Goal: Task Accomplishment & Management: Use online tool/utility

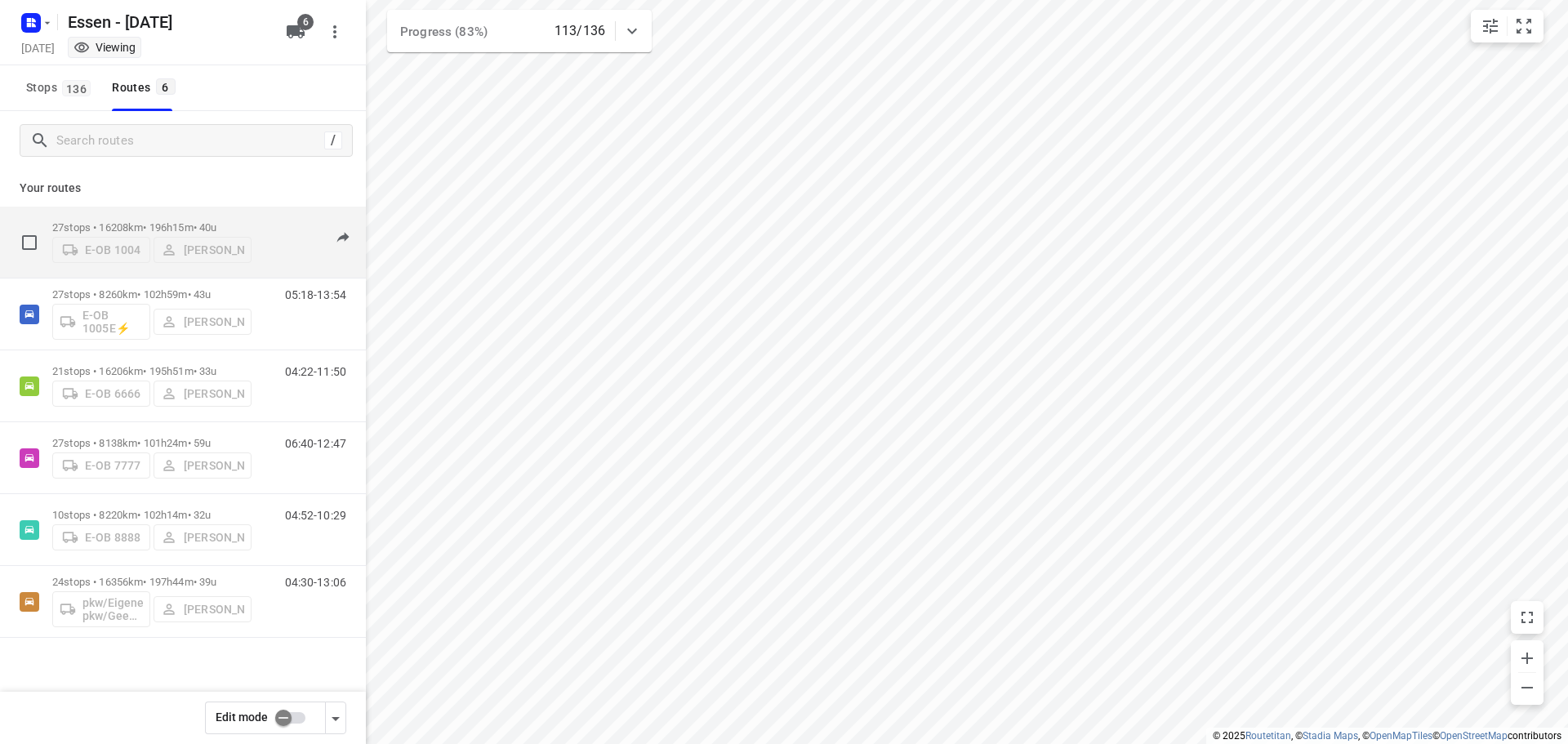
click at [228, 256] on div "E-OB 1004 [PERSON_NAME]" at bounding box center [152, 248] width 199 height 30
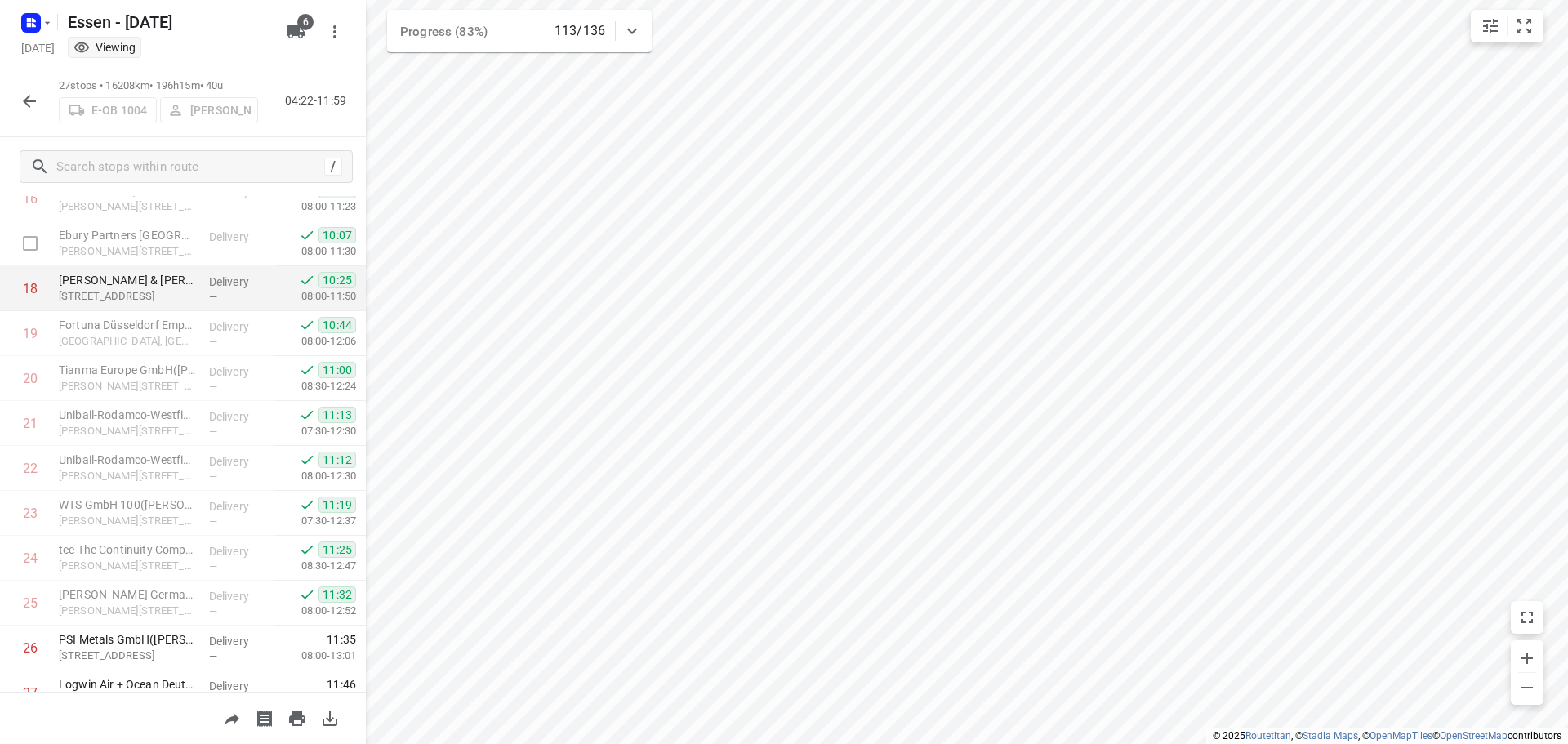
scroll to position [844, 0]
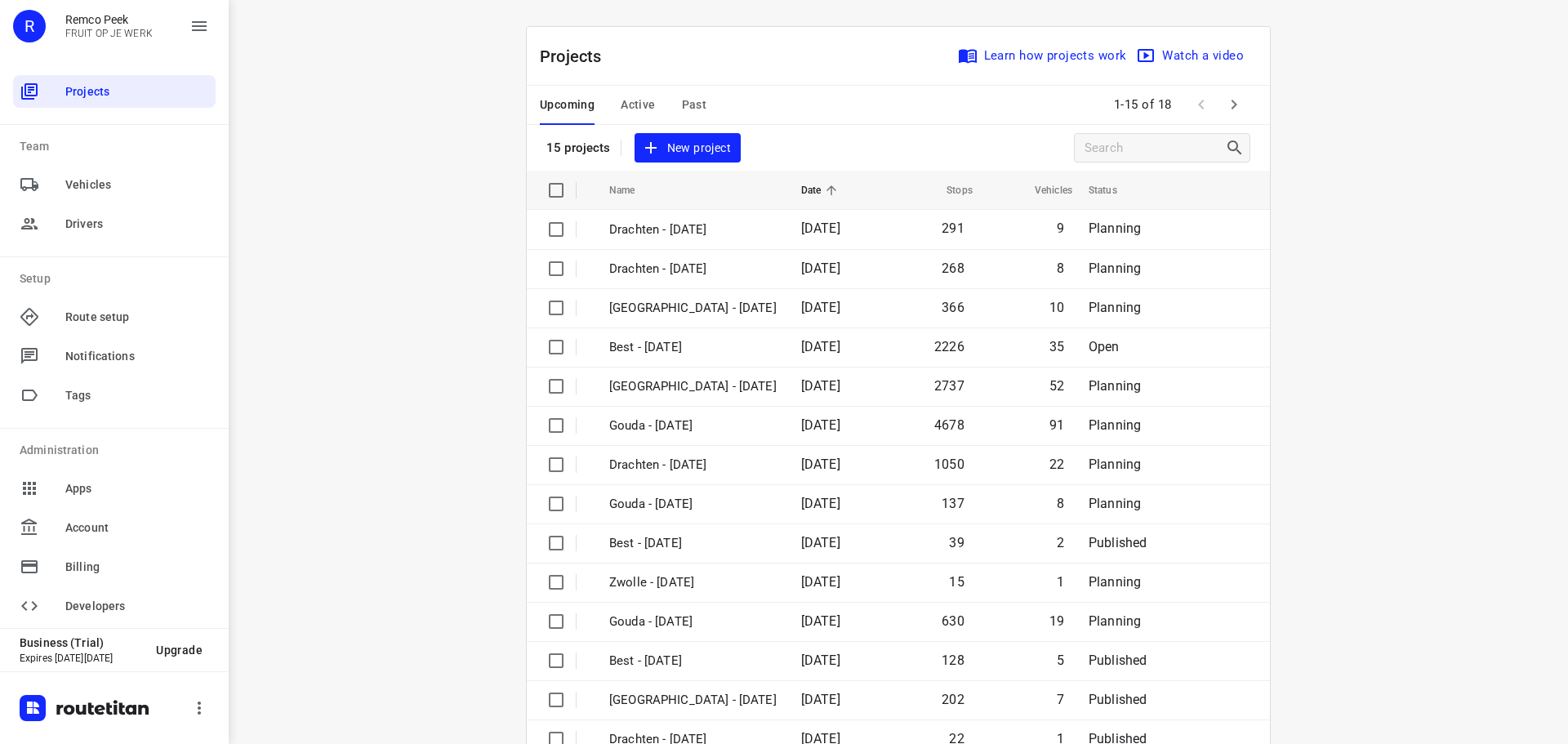
click at [631, 102] on span "Active" at bounding box center [638, 105] width 34 height 20
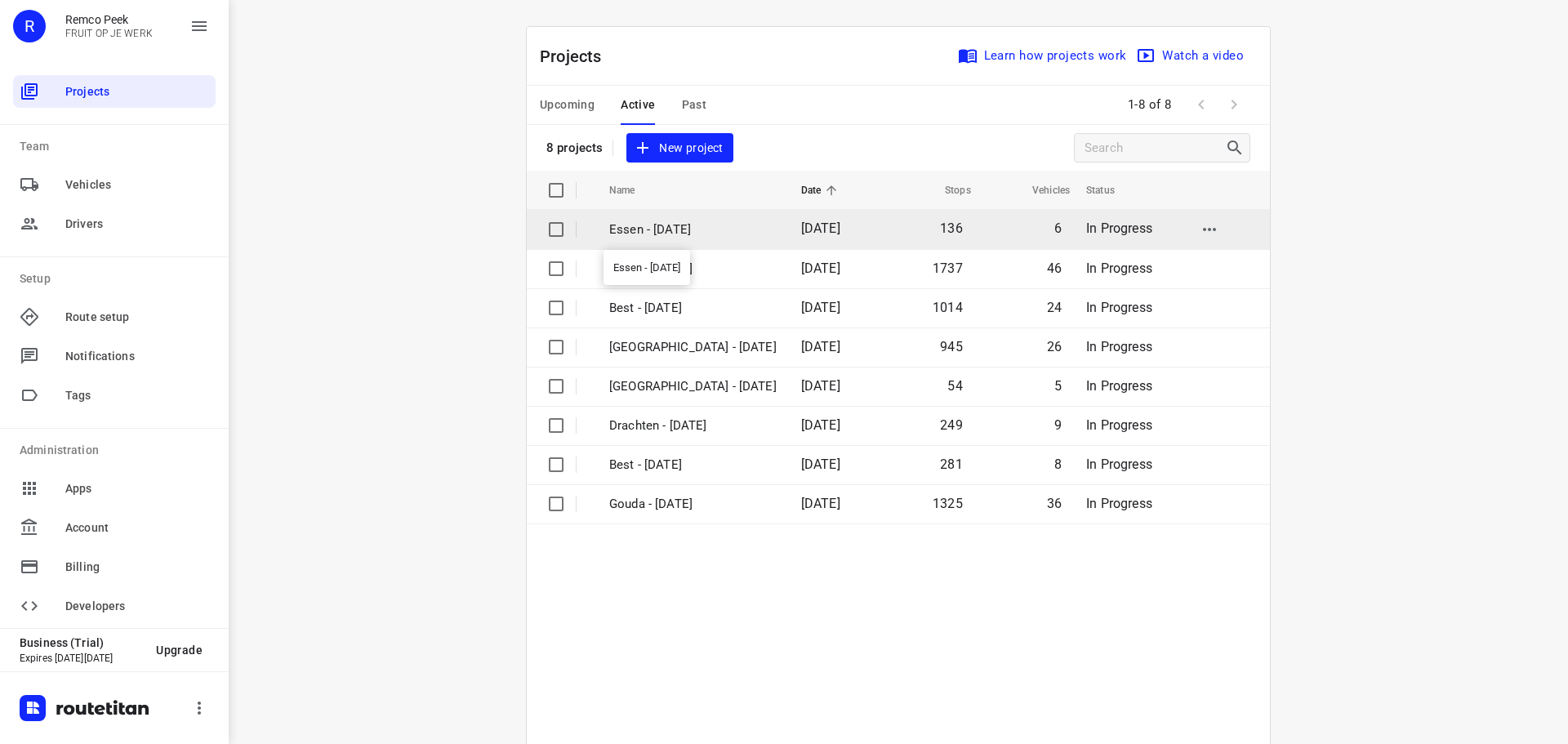
click at [646, 230] on p "Essen - [DATE]" at bounding box center [693, 230] width 168 height 19
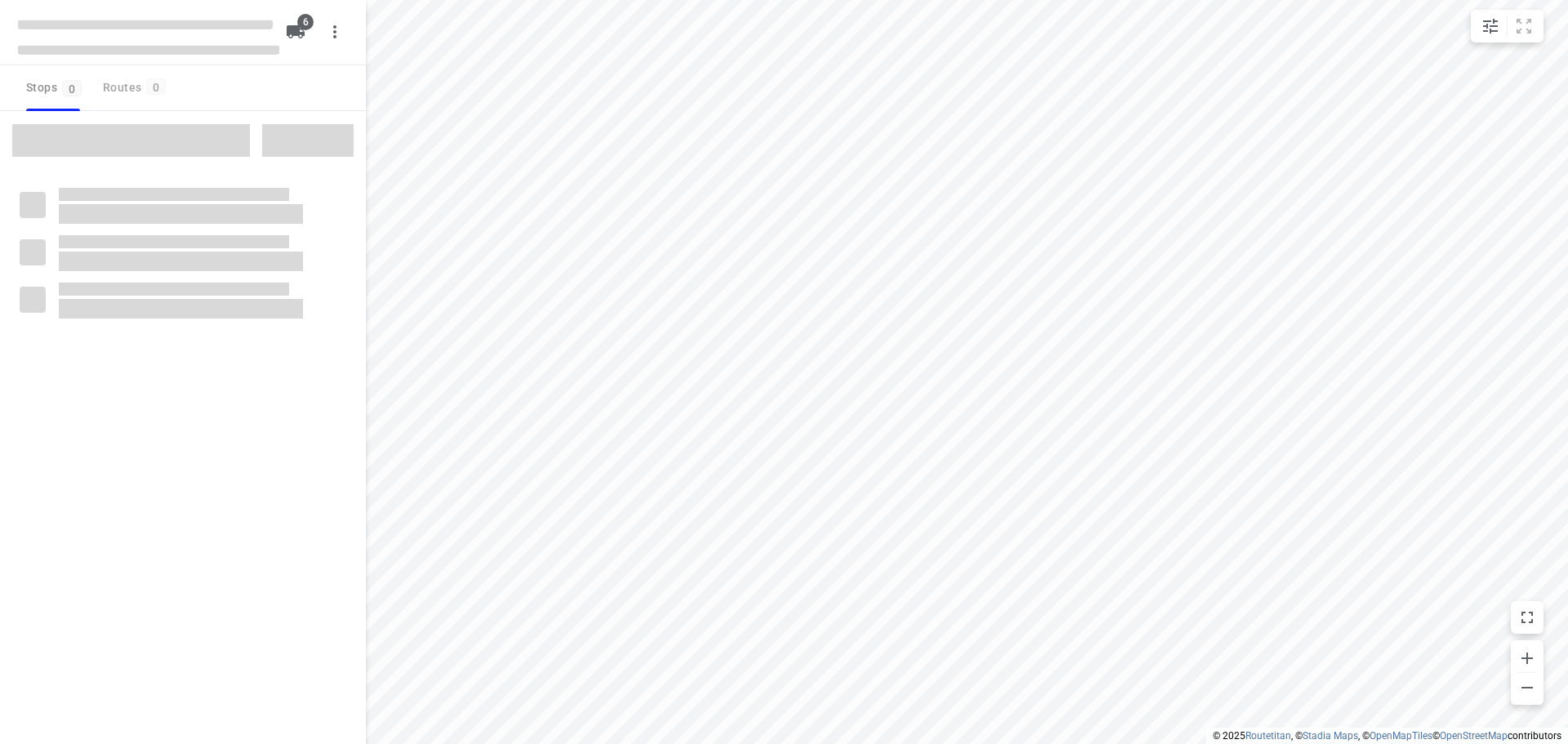
checkbox input "true"
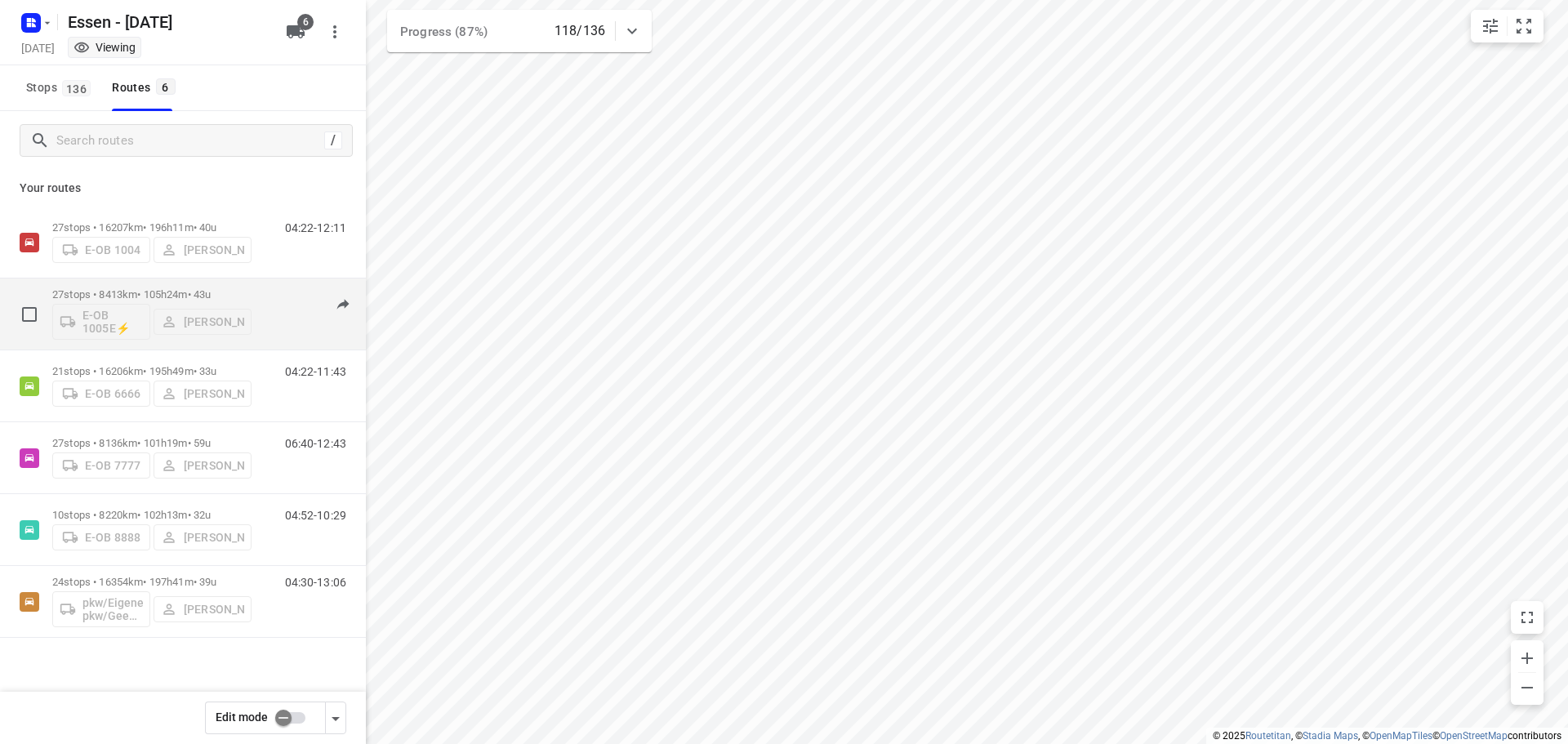
click at [146, 314] on div "E-OB 1005E⚡ [PERSON_NAME]" at bounding box center [152, 320] width 199 height 39
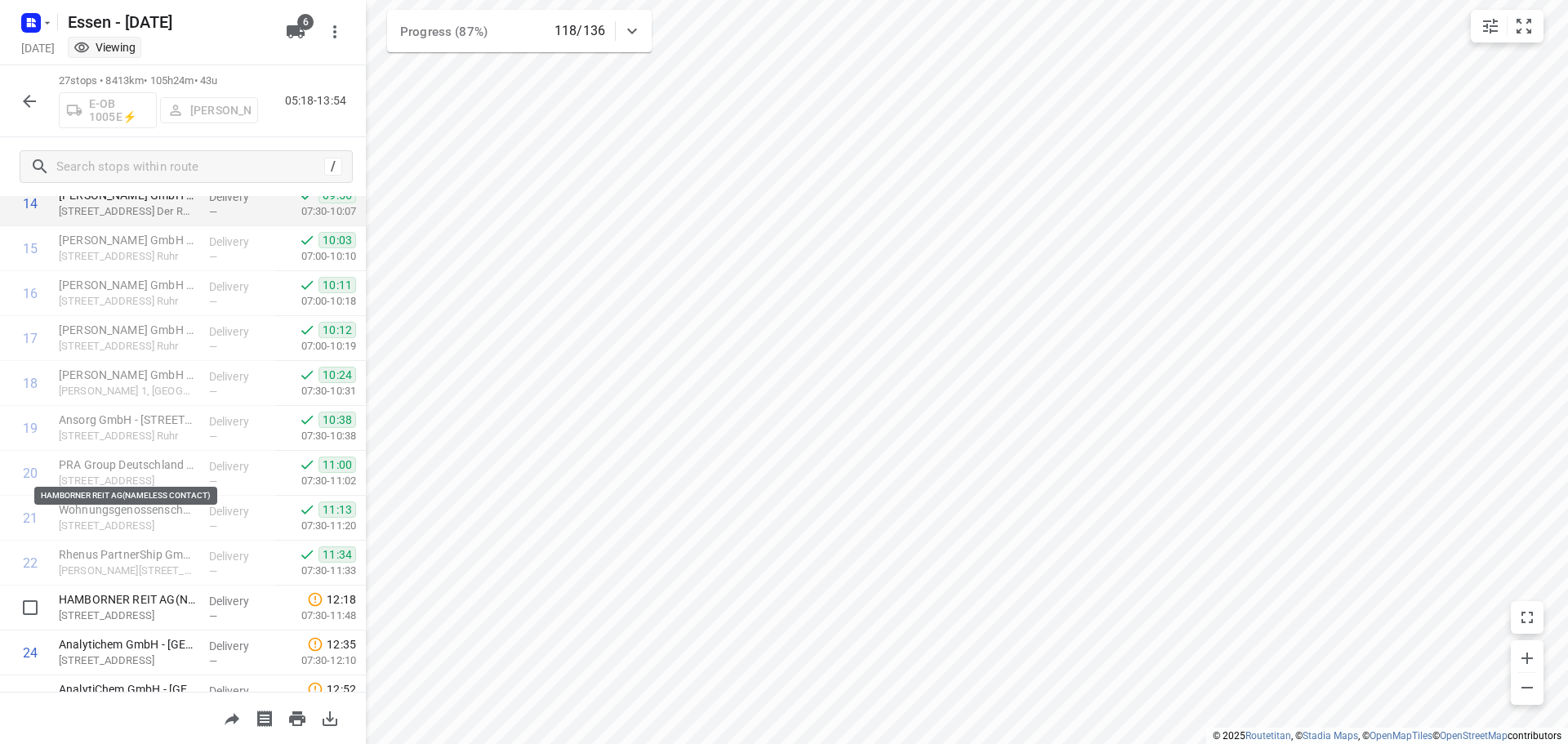
scroll to position [598, 0]
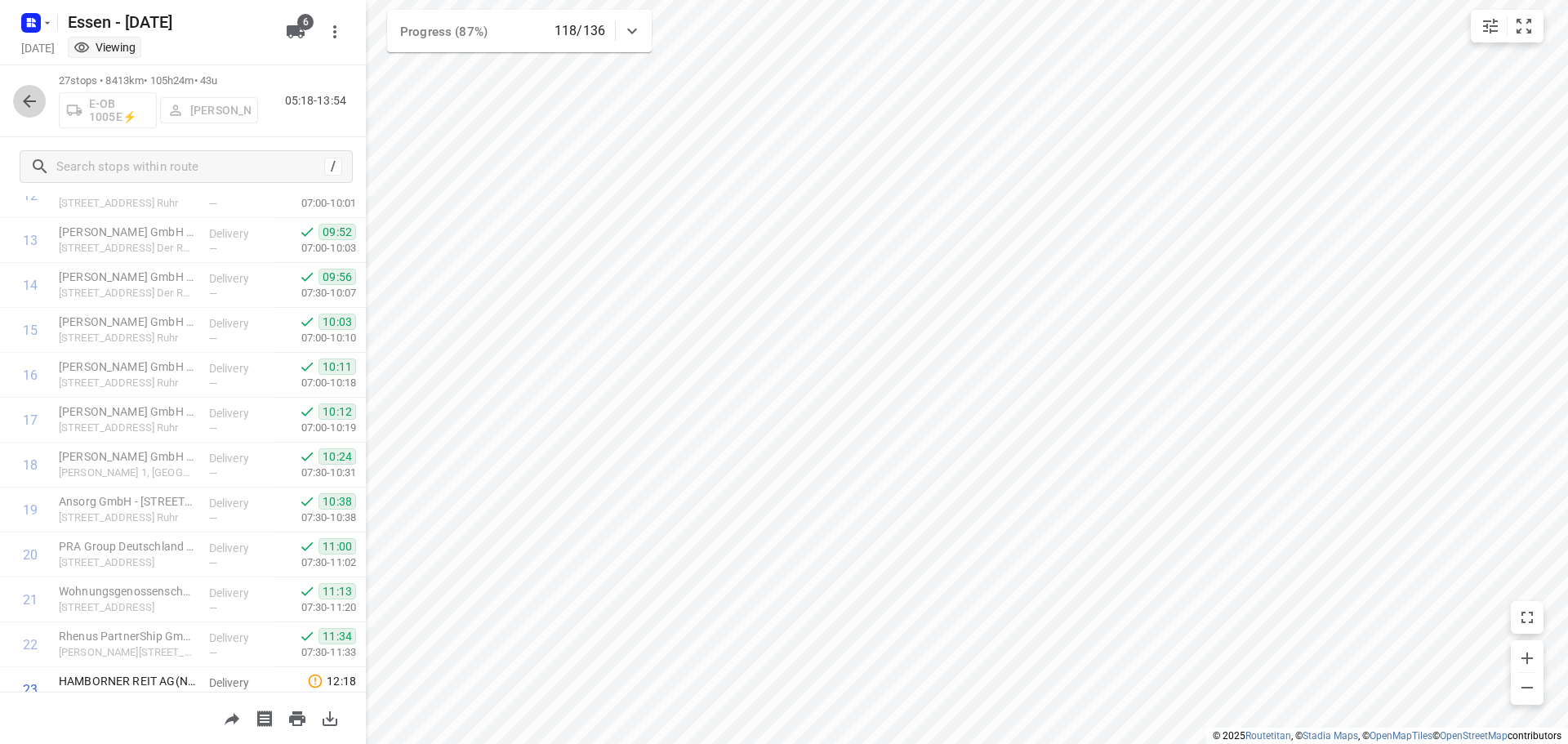
click at [31, 101] on icon "button" at bounding box center [29, 100] width 13 height 13
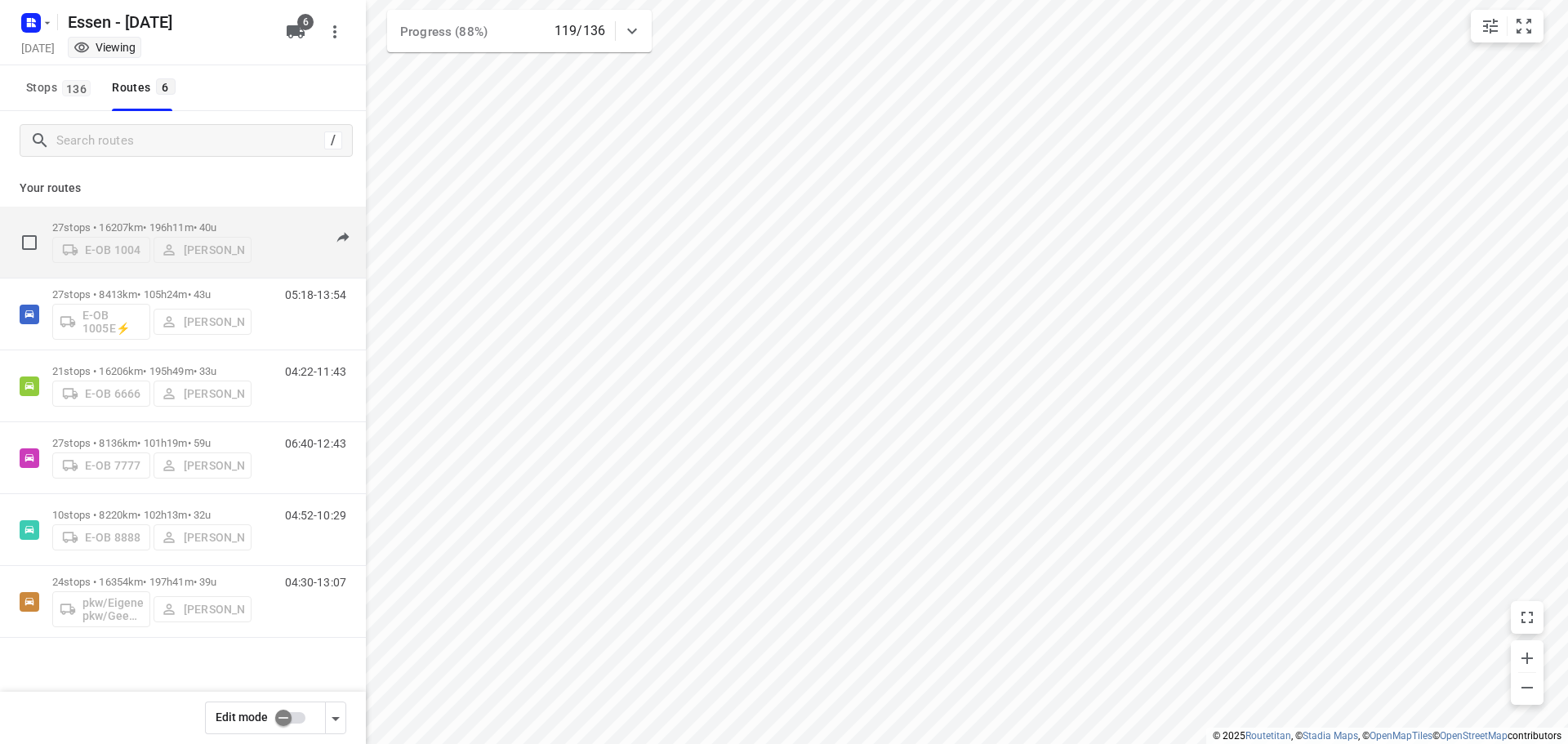
click at [215, 250] on div "E-OB 1004 [PERSON_NAME]" at bounding box center [152, 248] width 199 height 30
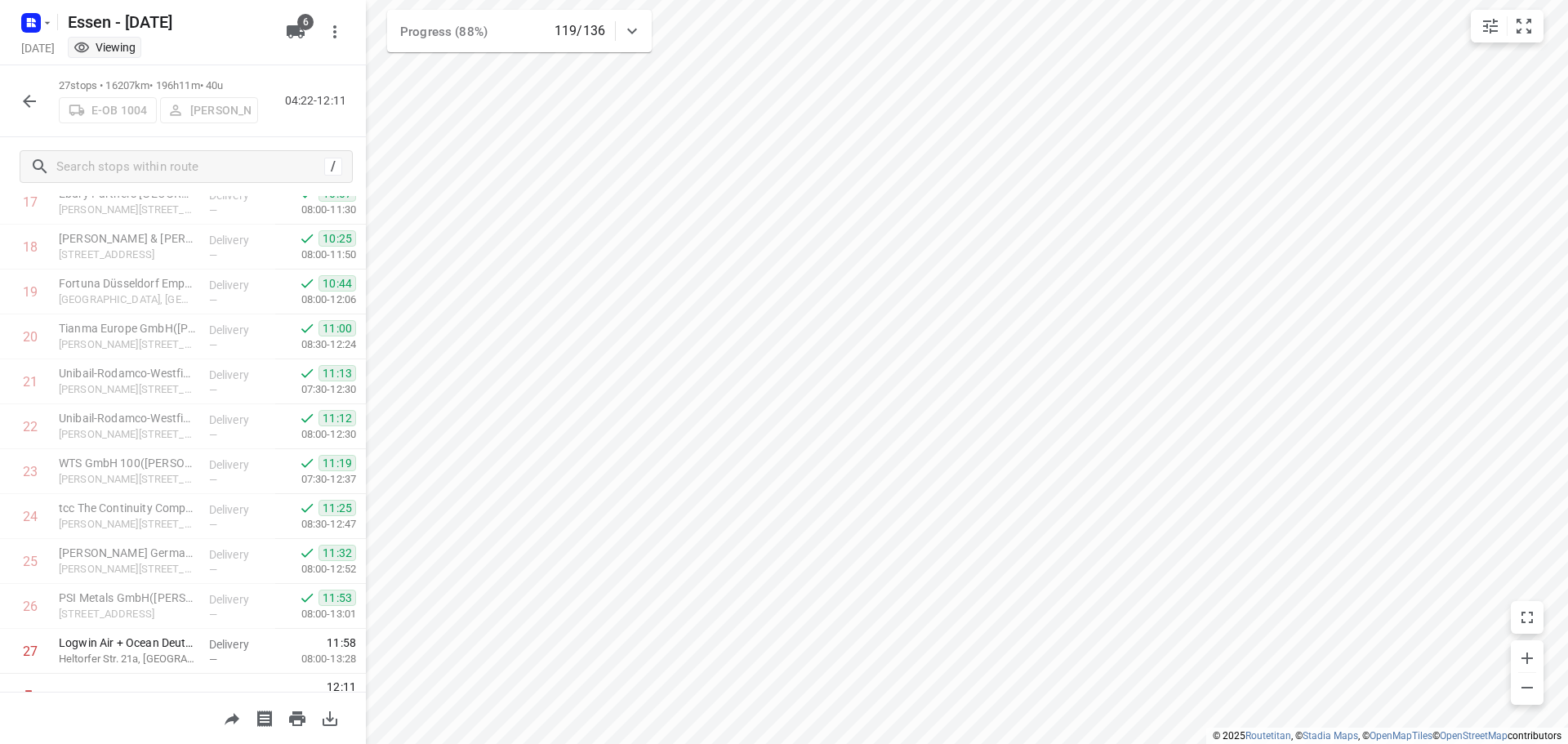
scroll to position [844, 0]
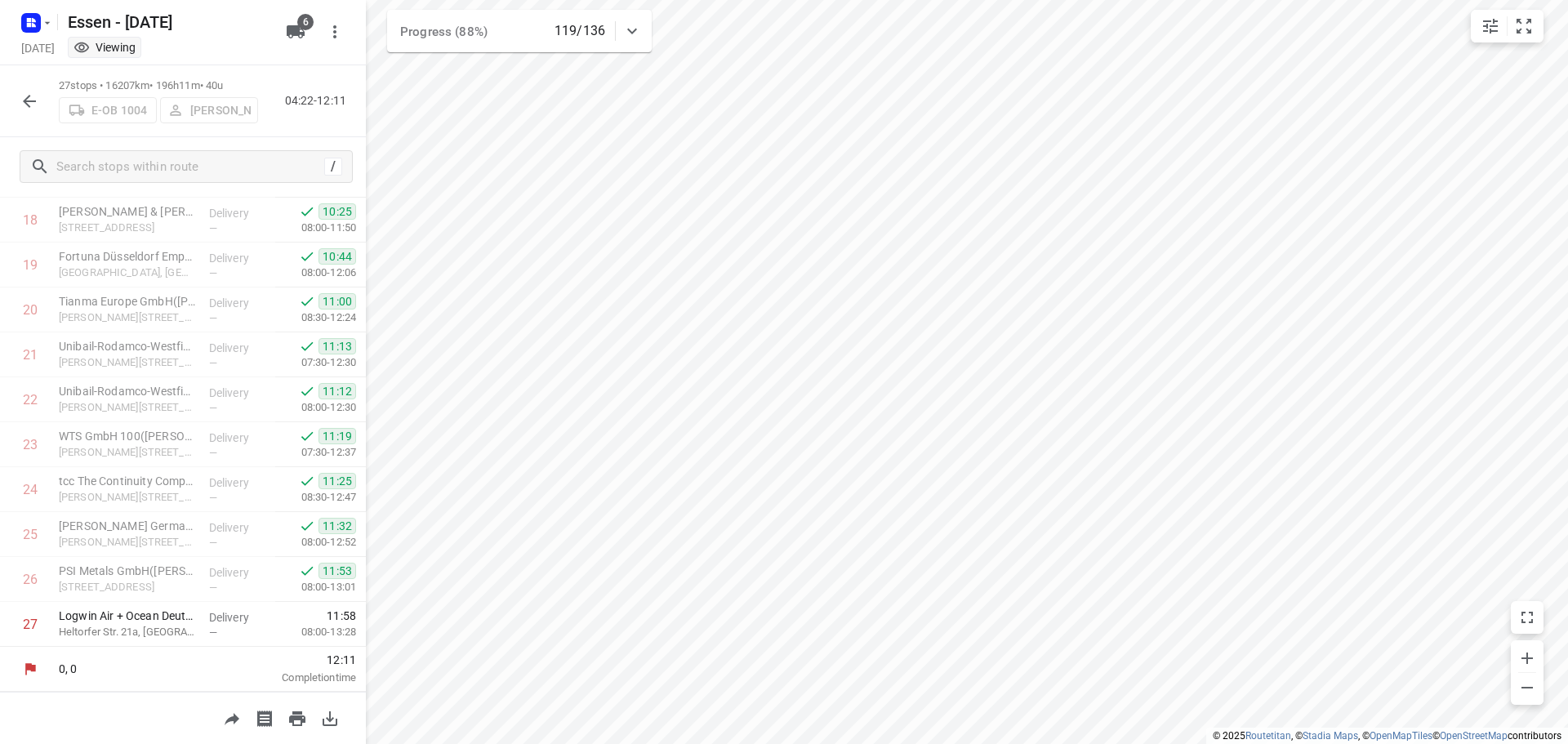
click at [26, 95] on icon "button" at bounding box center [29, 100] width 20 height 20
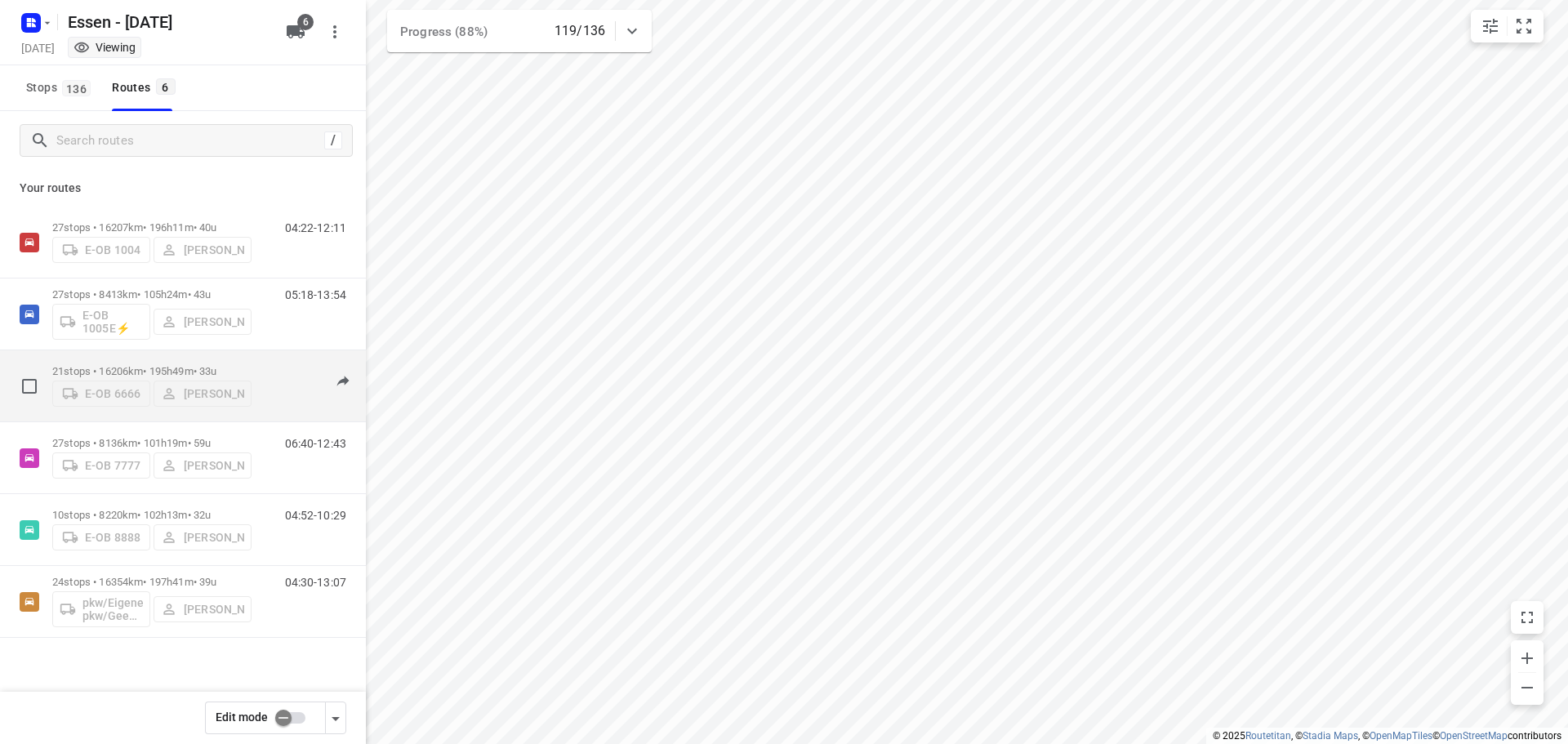
click at [140, 377] on div "E-OB 6666 [PERSON_NAME]" at bounding box center [152, 392] width 199 height 30
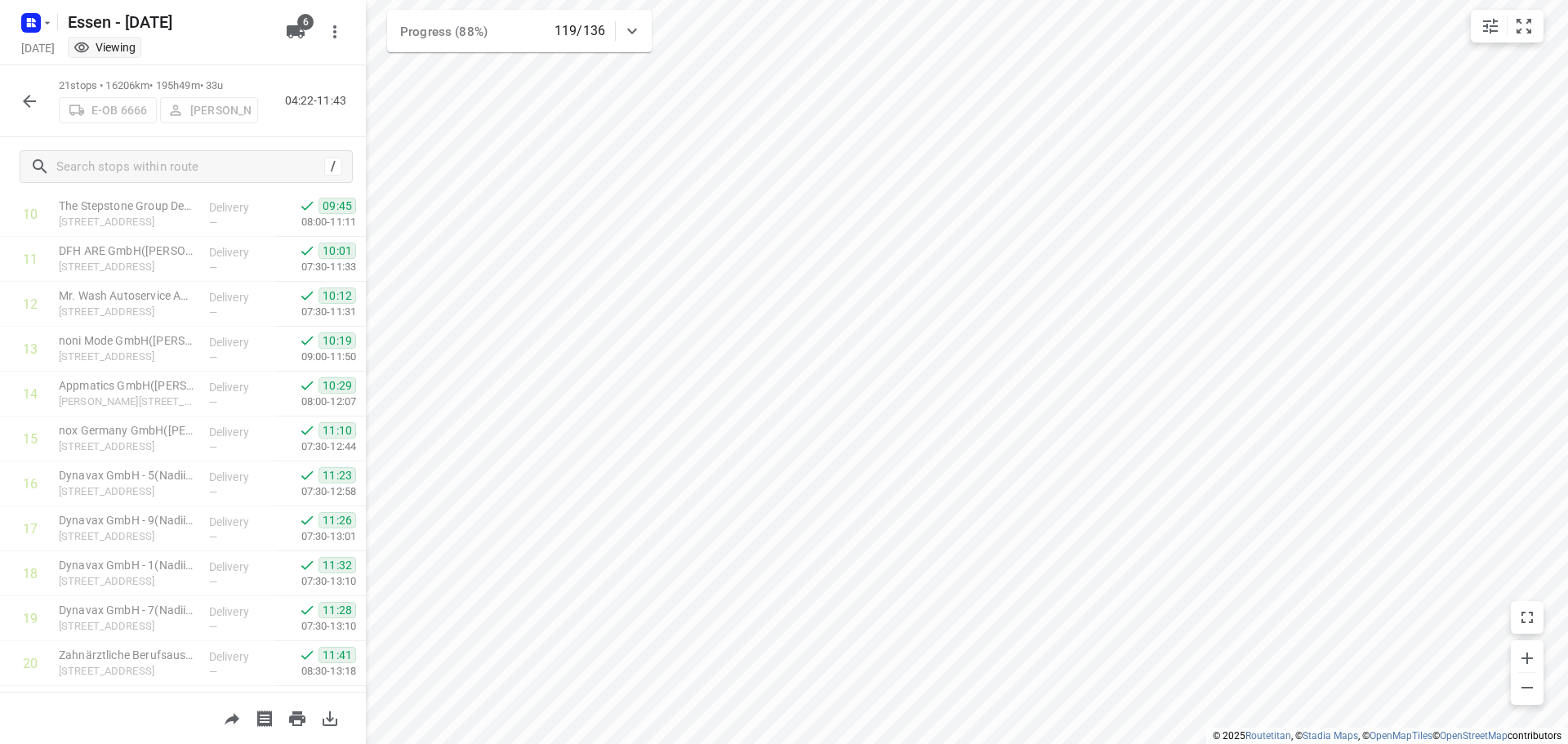
scroll to position [574, 0]
click at [25, 99] on icon "button" at bounding box center [29, 100] width 20 height 20
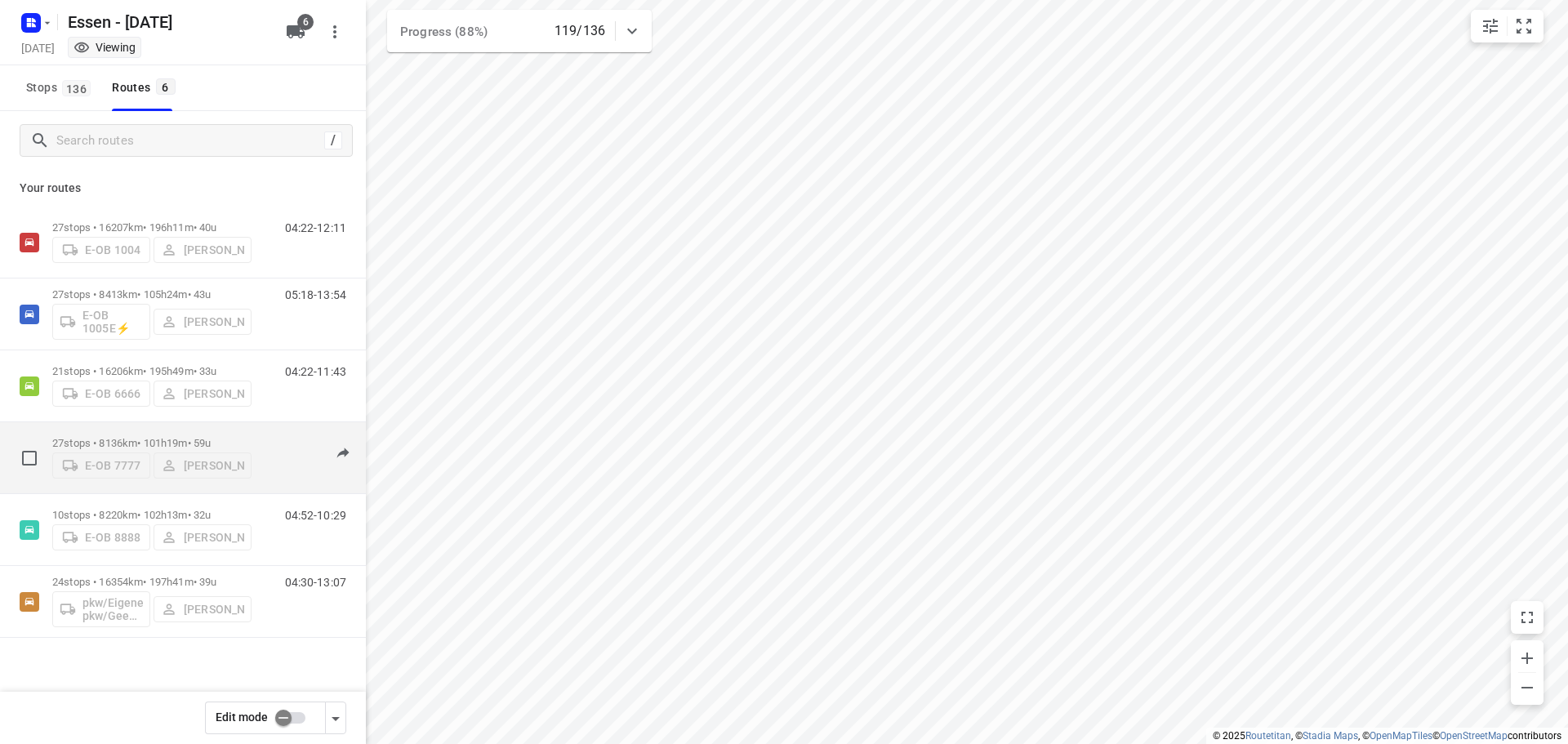
click at [160, 451] on div "E-OB 7777 [PERSON_NAME]" at bounding box center [152, 464] width 199 height 30
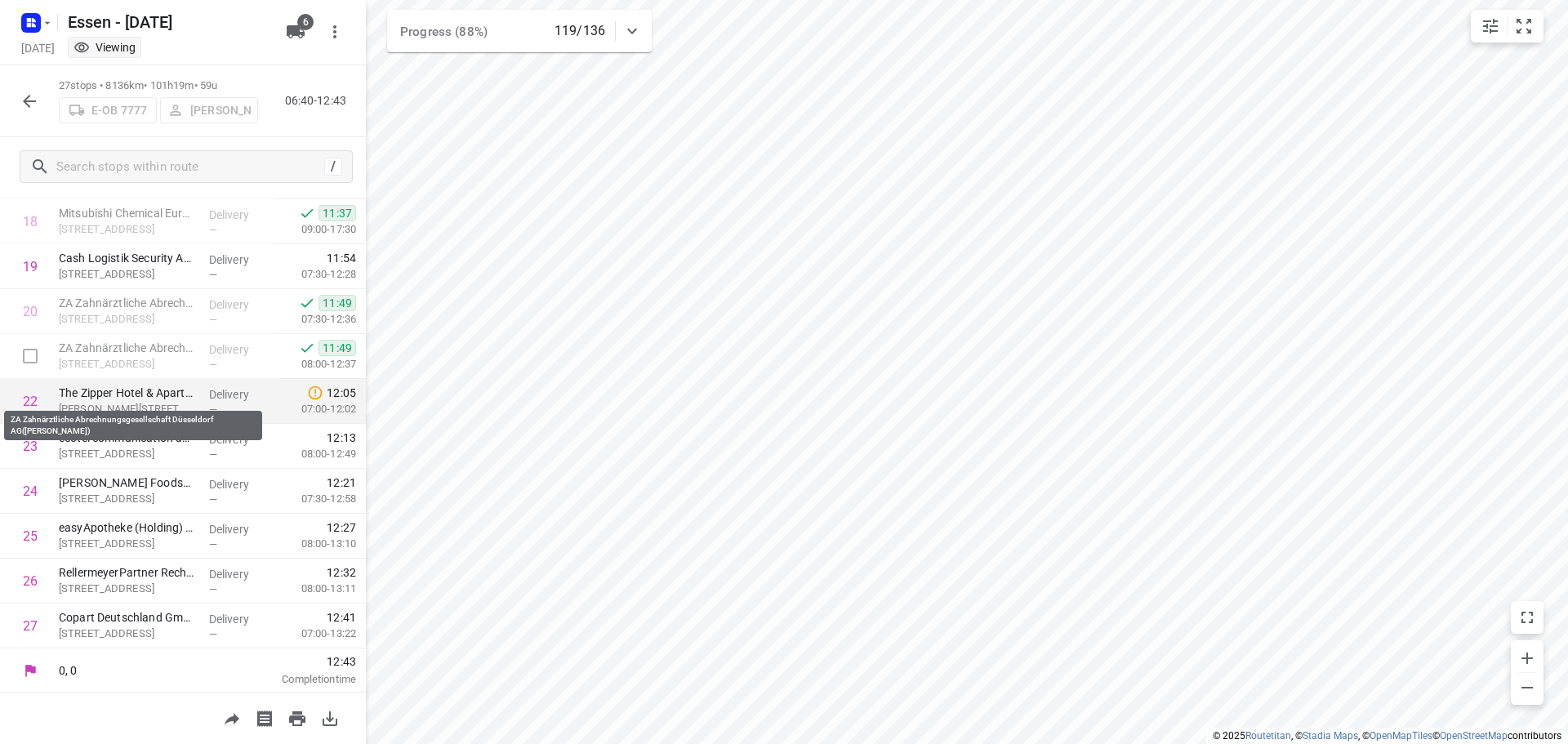
scroll to position [844, 0]
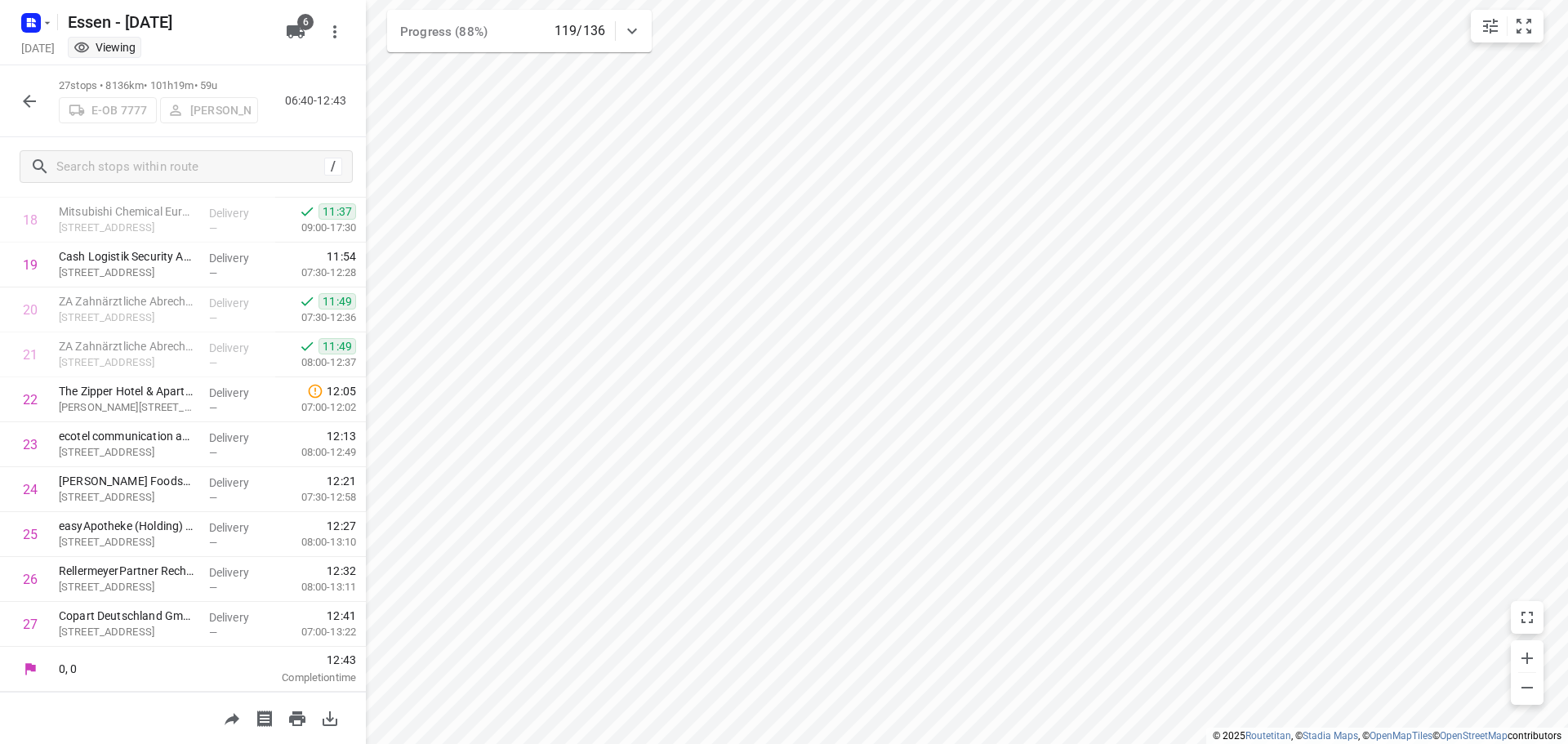
click at [24, 97] on icon "button" at bounding box center [29, 100] width 20 height 20
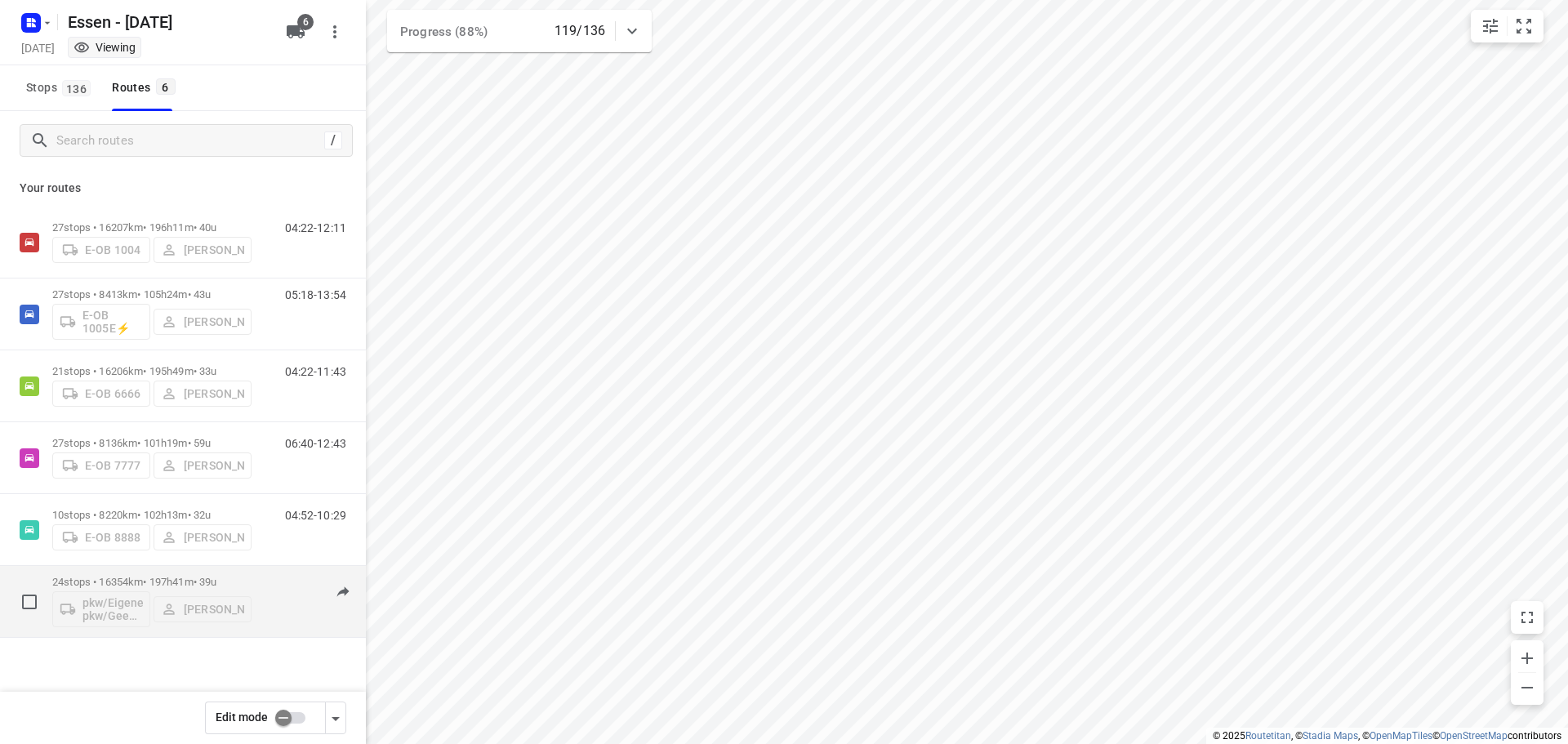
click at [133, 594] on div "pkw/Eigener pkw/Geen kenteken [PERSON_NAME]" at bounding box center [152, 608] width 199 height 39
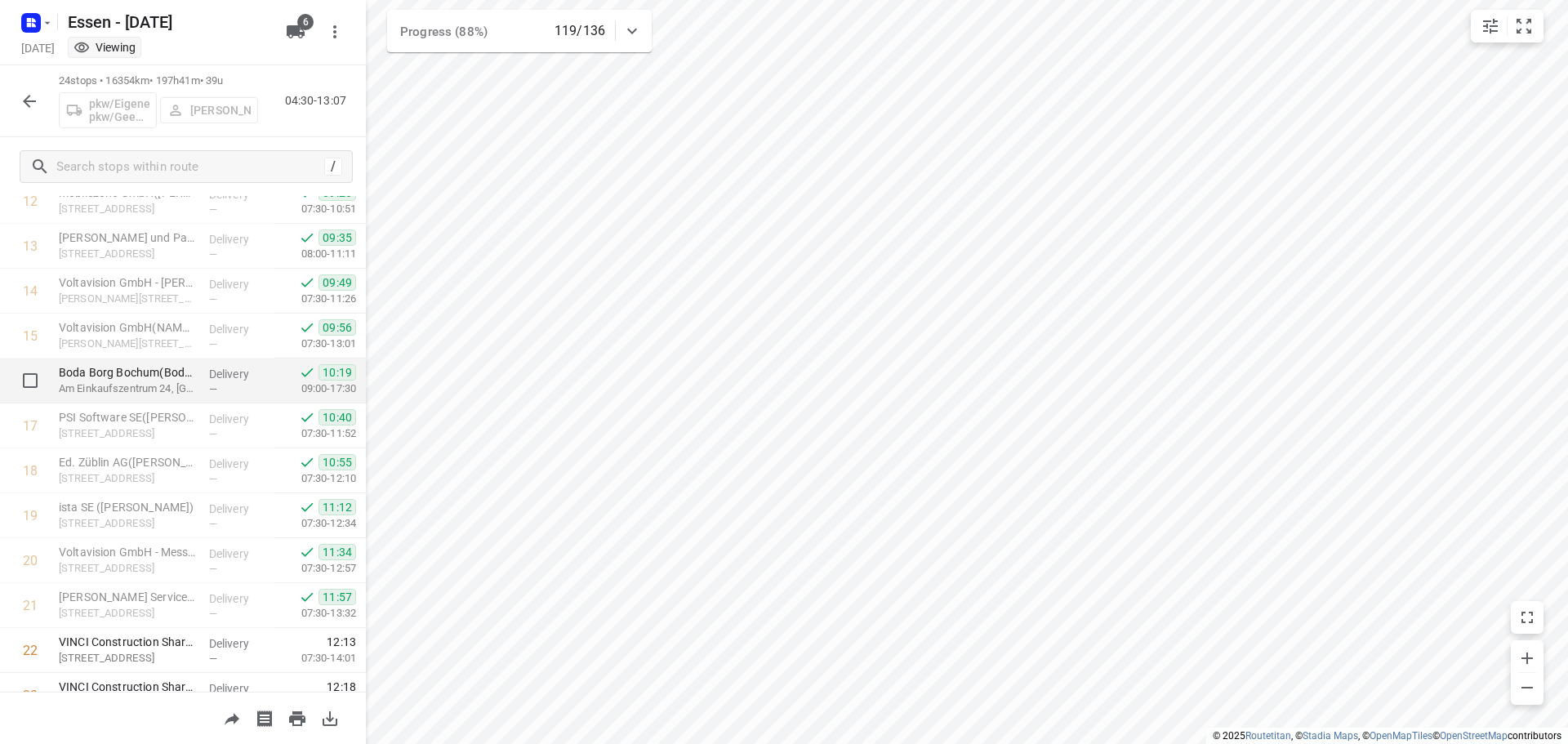
scroll to position [709, 0]
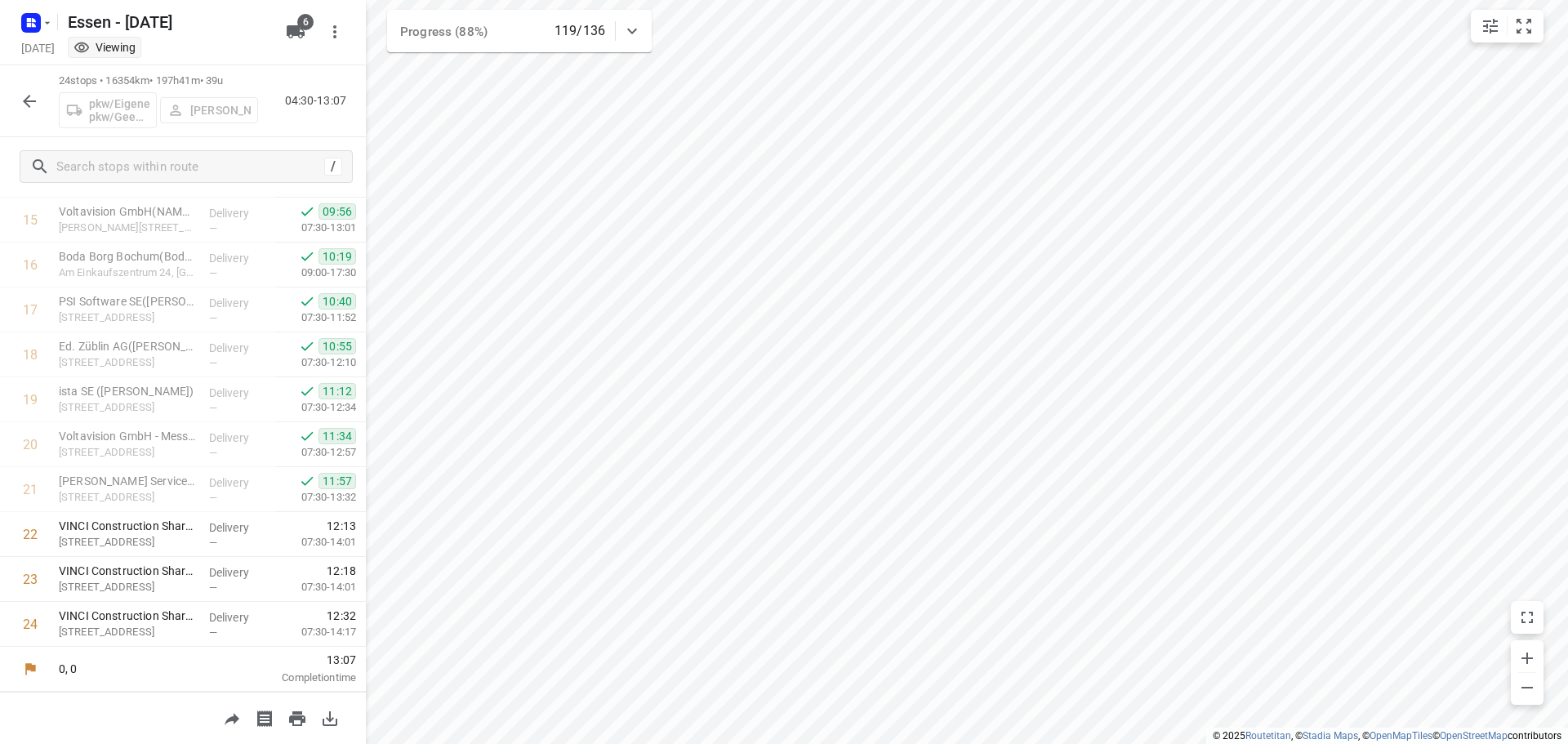
click at [25, 100] on icon "button" at bounding box center [29, 100] width 13 height 13
